Goal: Task Accomplishment & Management: Complete application form

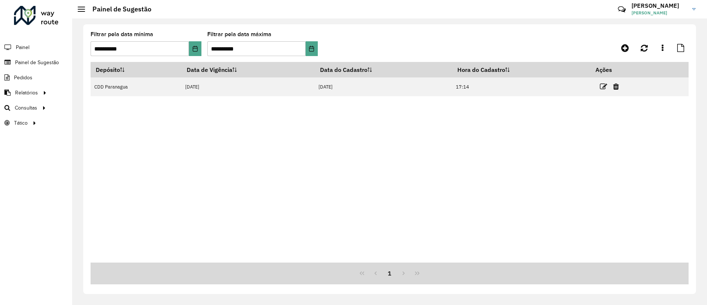
click at [634, 46] on div at bounding box center [614, 47] width 150 height 13
click at [624, 44] on icon at bounding box center [625, 47] width 8 height 9
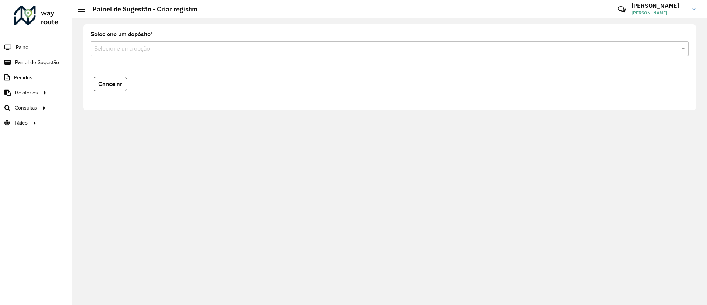
drag, startPoint x: 179, startPoint y: 57, endPoint x: 176, endPoint y: 53, distance: 5.5
click at [177, 54] on formly-field "Selecione um depósito * Selecione uma opção" at bounding box center [389, 47] width 607 height 30
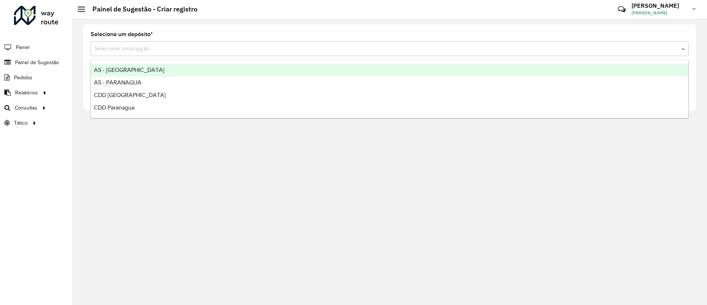
click at [176, 53] on div "Selecione uma opção" at bounding box center [390, 48] width 598 height 15
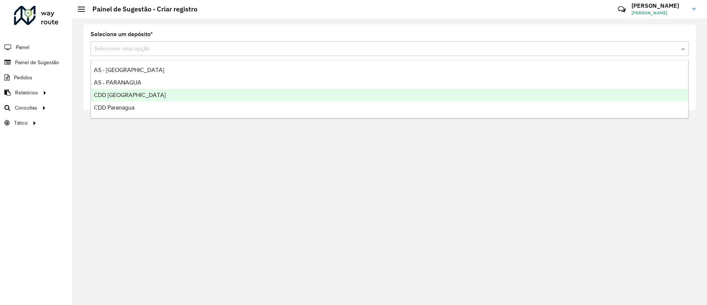
click at [122, 95] on span "CDD [GEOGRAPHIC_DATA]" at bounding box center [130, 95] width 72 height 6
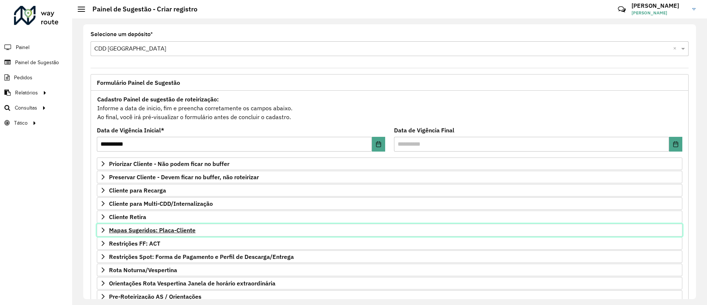
click at [99, 229] on link "Mapas Sugeridos: Placa-Cliente" at bounding box center [390, 230] width 586 height 13
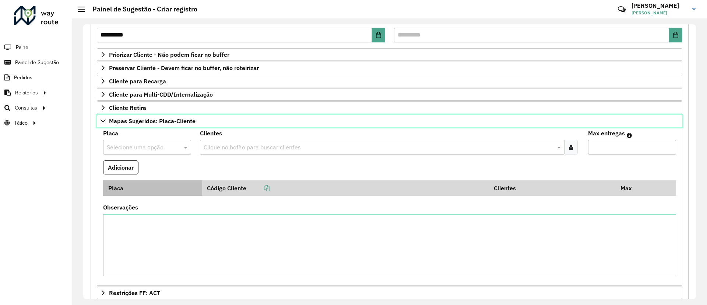
scroll to position [110, 0]
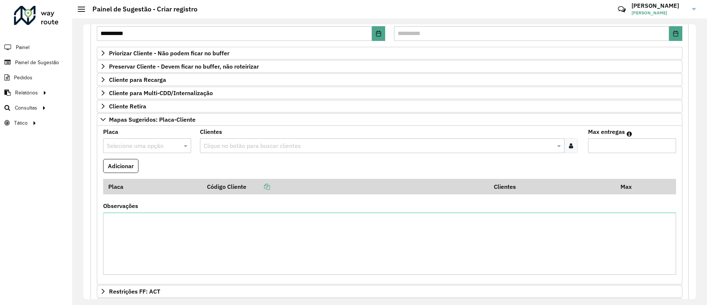
click at [141, 145] on input "text" at bounding box center [140, 145] width 66 height 9
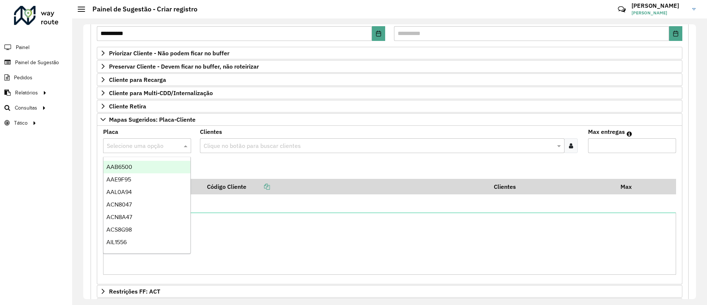
type input "*"
type input "***"
click at [141, 170] on div "AJD1136" at bounding box center [146, 167] width 87 height 13
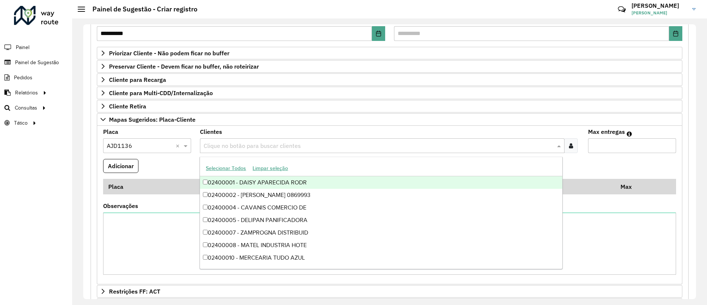
click at [218, 147] on input "text" at bounding box center [378, 145] width 353 height 9
paste input "*****"
type input "*****"
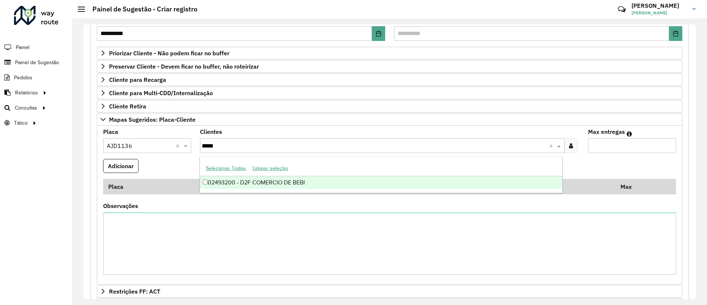
click at [201, 182] on div "02493200 - D2F COMERCIO DE BEBI" at bounding box center [381, 182] width 362 height 13
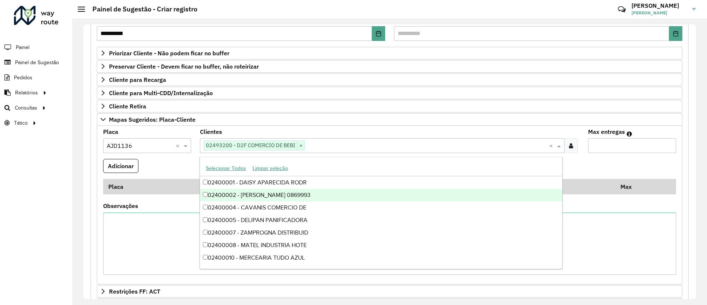
drag, startPoint x: 334, startPoint y: 145, endPoint x: 312, endPoint y: 157, distance: 25.4
click at [333, 145] on input "text" at bounding box center [427, 145] width 244 height 9
paste input "*****"
type input "*****"
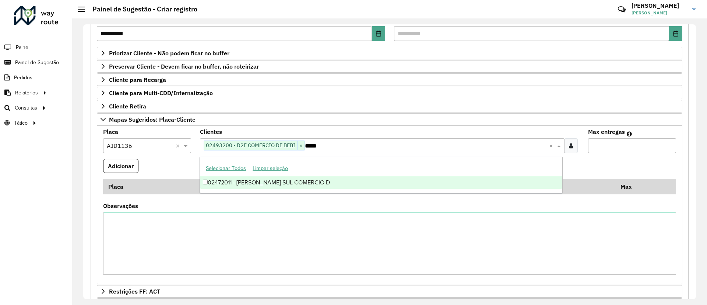
click at [210, 176] on div "02472011 - [PERSON_NAME] SUL COMERCIO D" at bounding box center [381, 182] width 362 height 13
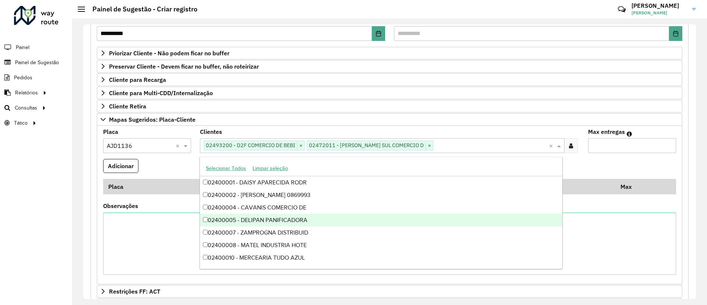
drag, startPoint x: 623, startPoint y: 148, endPoint x: 413, endPoint y: 152, distance: 210.0
click at [614, 151] on input "Max entregas" at bounding box center [632, 145] width 88 height 15
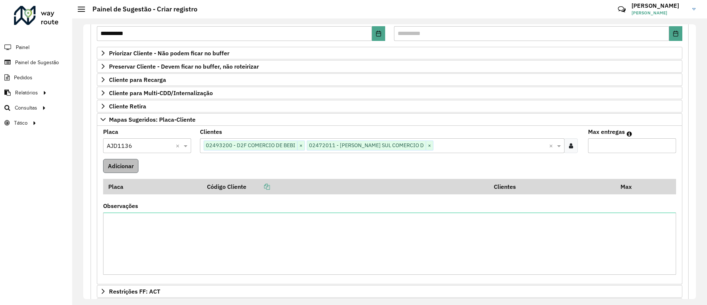
type input "*"
click at [130, 163] on button "Adicionar" at bounding box center [120, 166] width 35 height 14
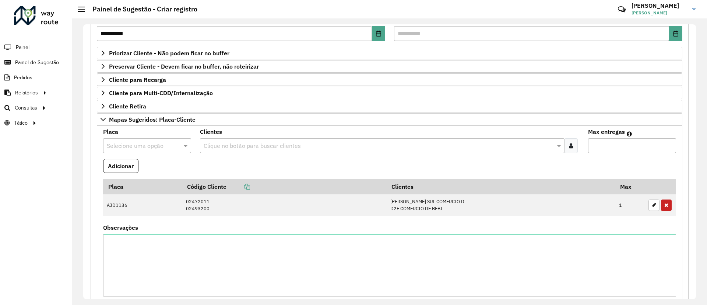
click at [137, 145] on input "text" at bounding box center [140, 145] width 66 height 9
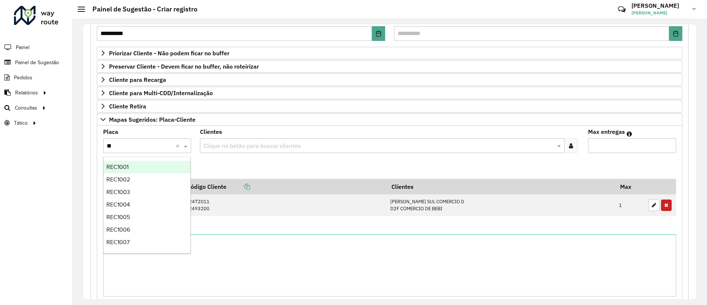
type input "***"
click at [135, 166] on div "REC1001" at bounding box center [146, 167] width 87 height 13
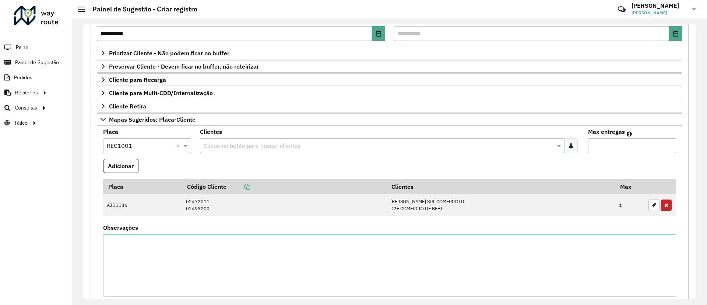
click at [220, 142] on input "text" at bounding box center [378, 145] width 353 height 9
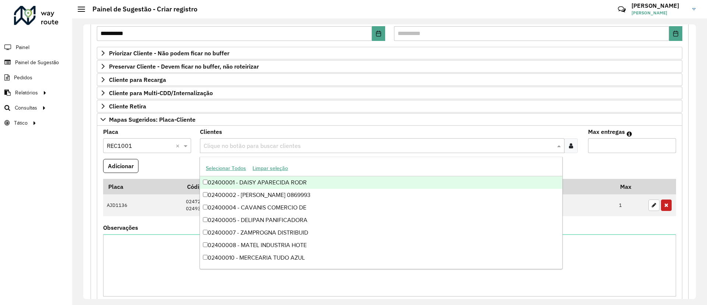
paste input "****"
type input "****"
click at [209, 183] on div "02406695 - DISTRIBUIDORA BEBIDA" at bounding box center [381, 182] width 362 height 13
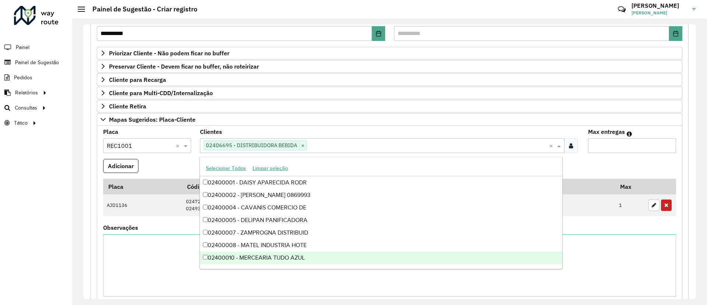
drag, startPoint x: 635, startPoint y: 144, endPoint x: 600, endPoint y: 148, distance: 34.9
click at [626, 145] on input "Max entregas" at bounding box center [632, 145] width 88 height 15
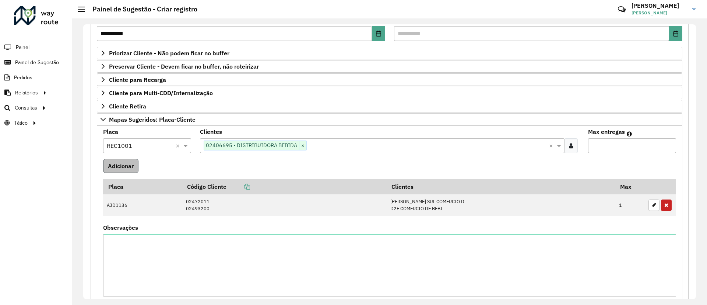
type input "*"
drag, startPoint x: 139, startPoint y: 163, endPoint x: 176, endPoint y: 153, distance: 38.8
click at [140, 161] on formly-field "Adicionar" at bounding box center [390, 169] width 582 height 20
click at [137, 161] on formly-field "Adicionar" at bounding box center [390, 169] width 582 height 20
click at [137, 161] on button "Adicionar" at bounding box center [120, 166] width 35 height 14
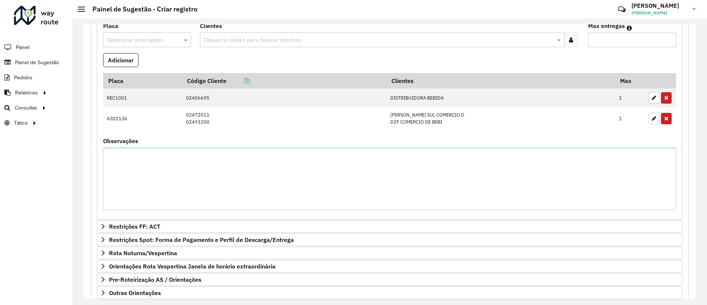
scroll to position [262, 0]
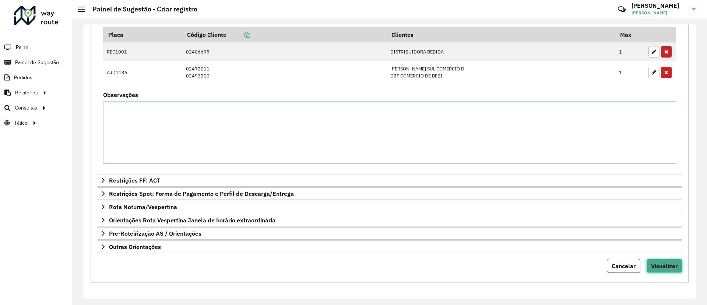
click at [654, 263] on span "Visualizar" at bounding box center [664, 265] width 27 height 7
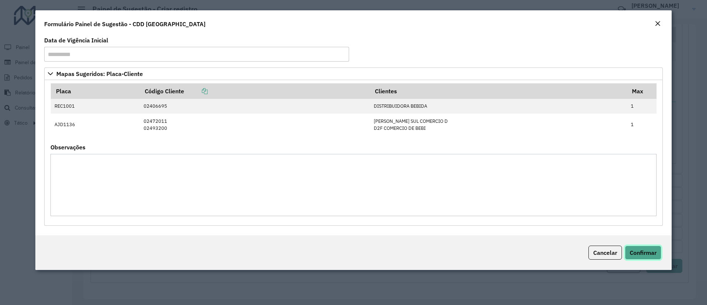
click at [636, 247] on button "Confirmar" at bounding box center [643, 252] width 36 height 14
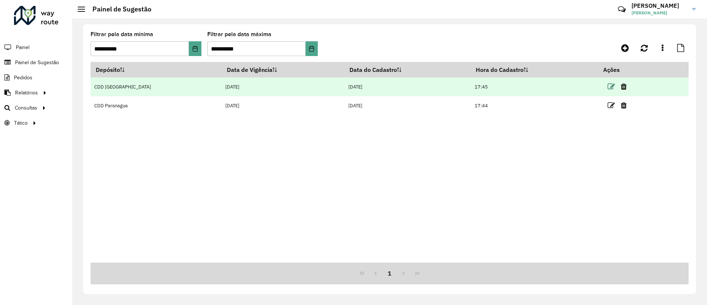
click at [608, 89] on link at bounding box center [611, 86] width 7 height 10
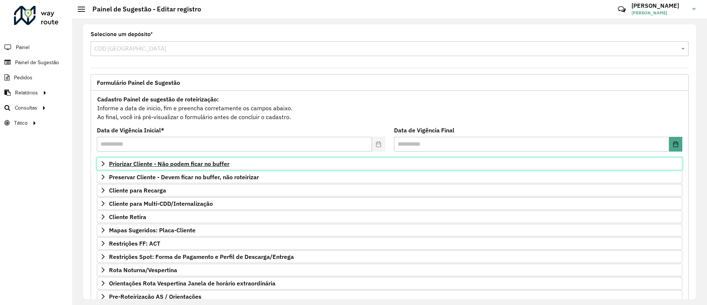
click at [108, 166] on link "Priorizar Cliente - Não podem ficar no buffer" at bounding box center [390, 163] width 586 height 13
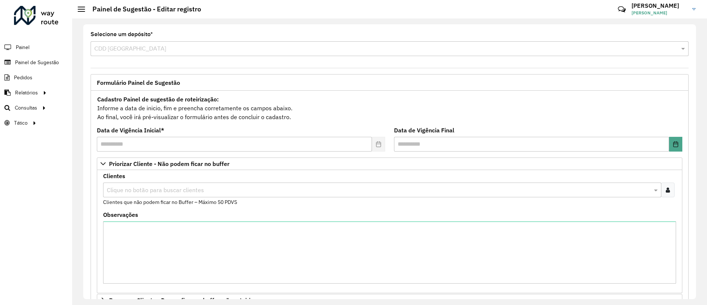
click at [662, 191] on div at bounding box center [668, 189] width 14 height 15
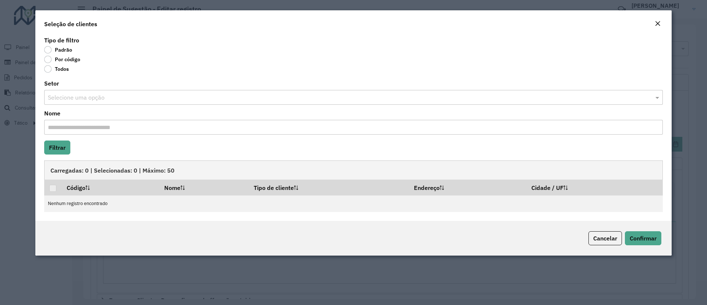
click at [50, 60] on label "Por código" at bounding box center [62, 59] width 36 height 7
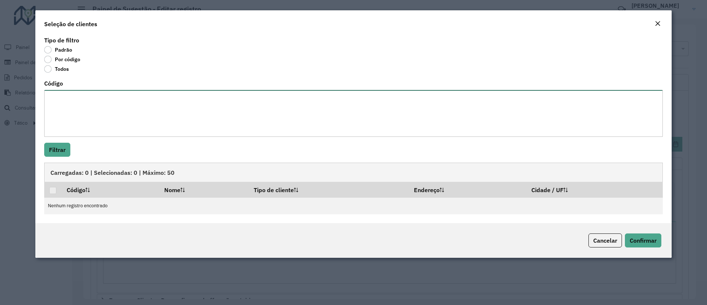
click at [77, 109] on textarea "Código" at bounding box center [353, 113] width 619 height 47
paste textarea "***** ***** ***** ***** *****"
paste textarea "***** ***** ***** *** ***** ***** *** ***** ***** ***** ***** ***** ***** *****…"
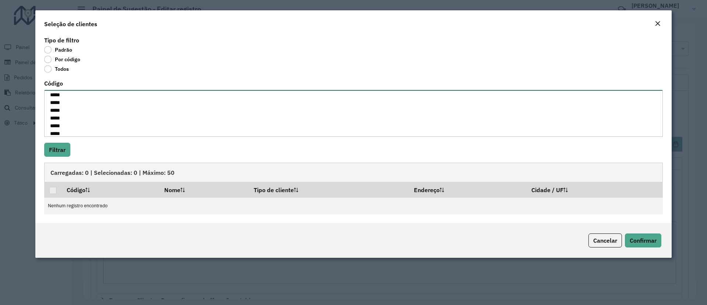
type textarea "***** ***** ***** ***** ***** ***** ***** ***** *** ***** ***** *** ***** *****…"
click at [58, 148] on button "Filtrar" at bounding box center [57, 150] width 26 height 14
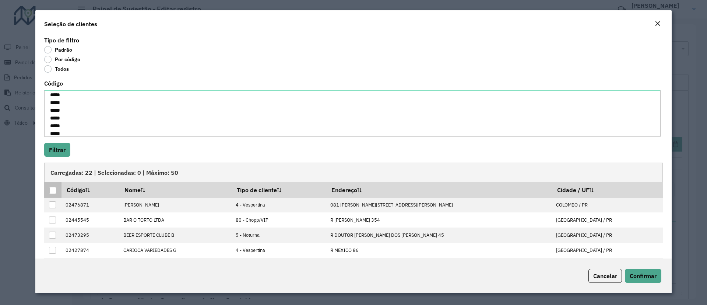
click at [51, 189] on div at bounding box center [52, 190] width 7 height 7
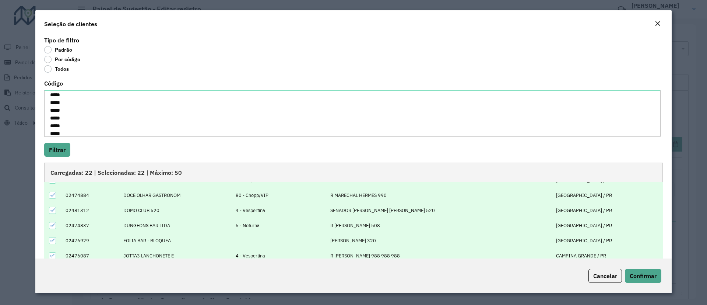
scroll to position [74, 0]
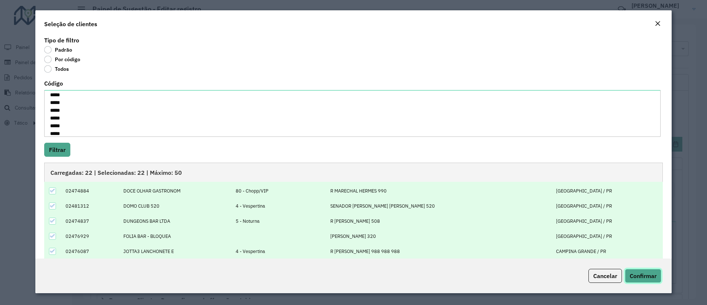
click at [646, 275] on span "Confirmar" at bounding box center [643, 275] width 27 height 7
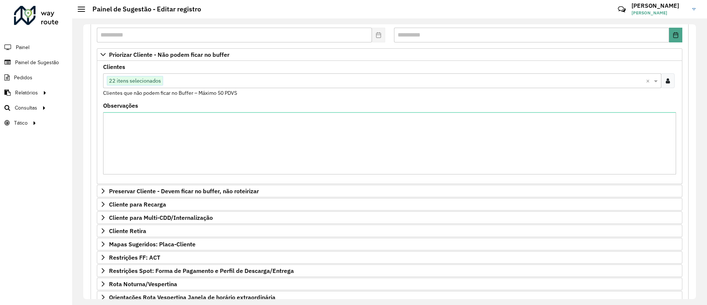
scroll to position [186, 0]
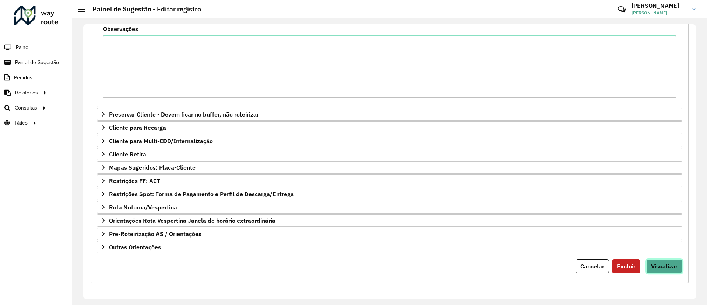
click at [664, 268] on span "Visualizar" at bounding box center [664, 265] width 27 height 7
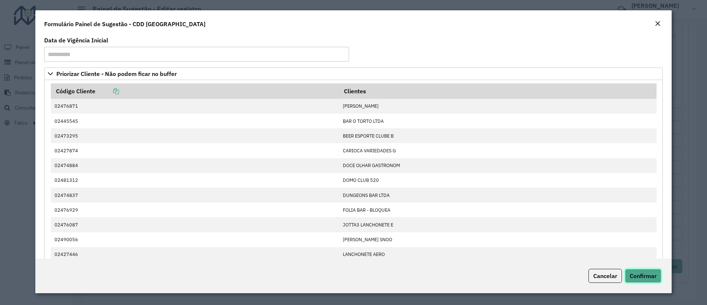
click at [642, 273] on span "Confirmar" at bounding box center [643, 275] width 27 height 7
